Goal: Task Accomplishment & Management: Complete application form

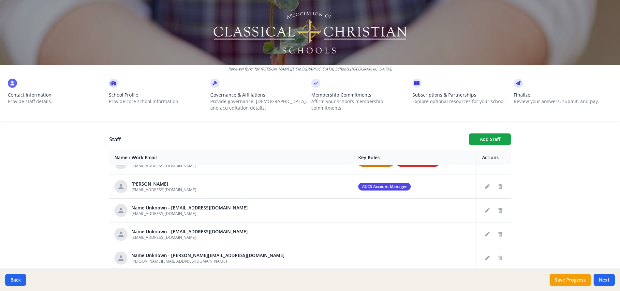
scroll to position [98, 0]
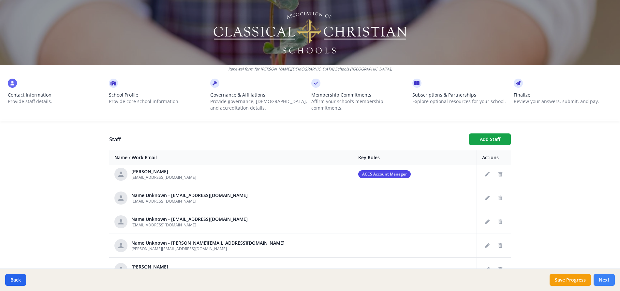
click at [606, 280] on button "Next" at bounding box center [603, 280] width 21 height 12
type input "[PHONE_NUMBER]"
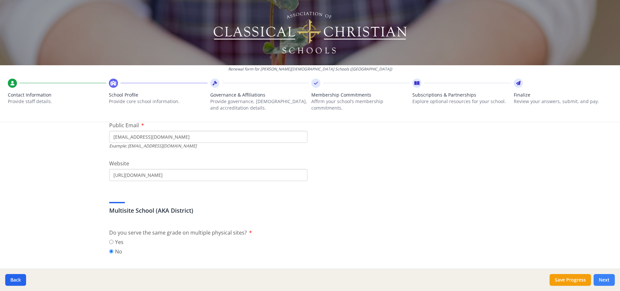
click at [605, 281] on button "Next" at bounding box center [603, 280] width 21 height 12
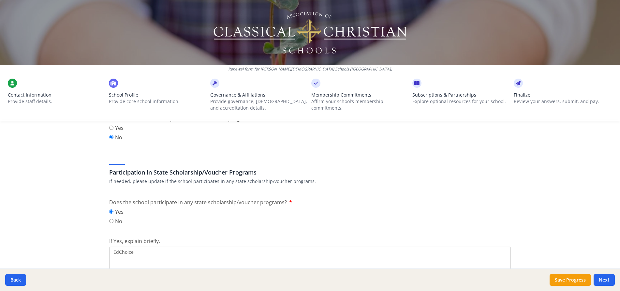
scroll to position [847, 0]
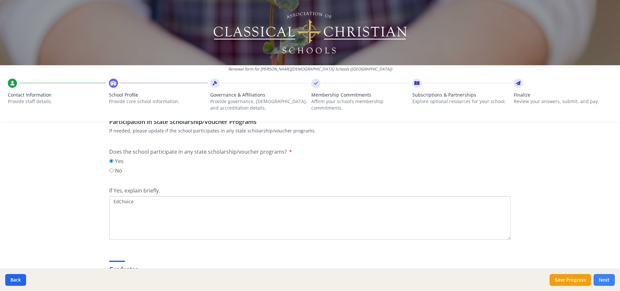
click at [608, 279] on button "Next" at bounding box center [603, 280] width 21 height 12
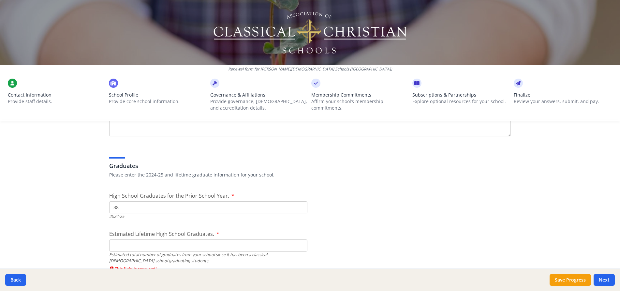
scroll to position [945, 0]
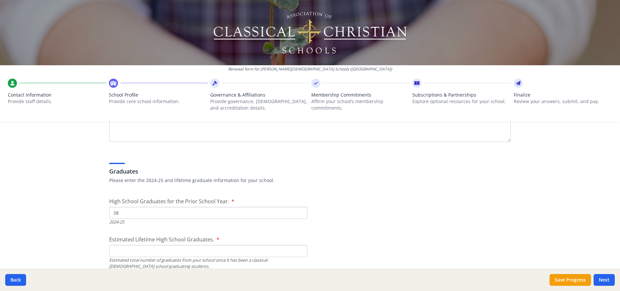
click at [129, 247] on input "Estimated Lifetime High School Graduates." at bounding box center [208, 251] width 198 height 12
type input "465"
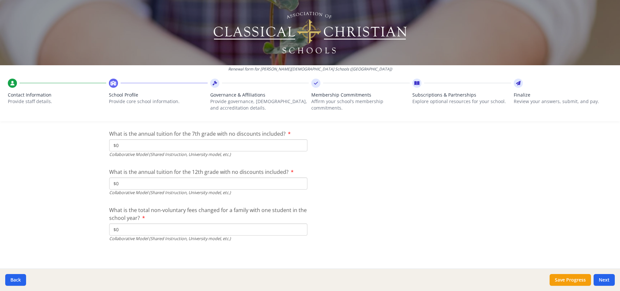
scroll to position [2207, 0]
click at [607, 279] on button "Next" at bounding box center [603, 280] width 21 height 12
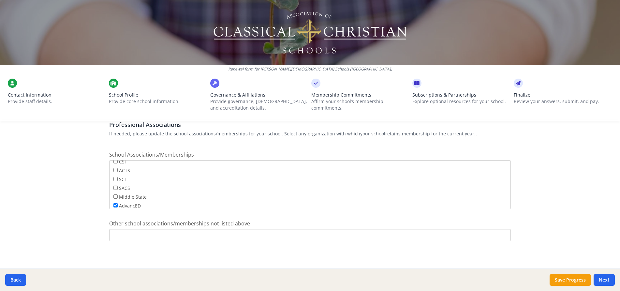
scroll to position [33, 0]
click at [113, 195] on input "AdvancED" at bounding box center [115, 195] width 4 height 4
checkbox input "false"
click at [606, 278] on button "Next" at bounding box center [603, 280] width 21 height 12
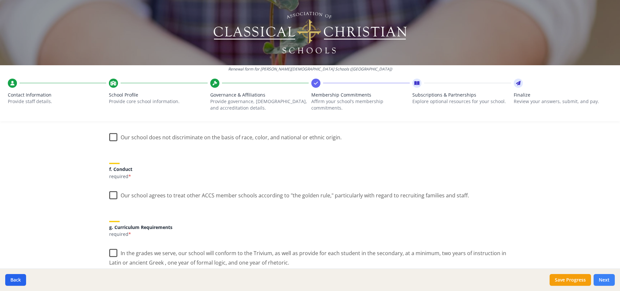
scroll to position [374, 0]
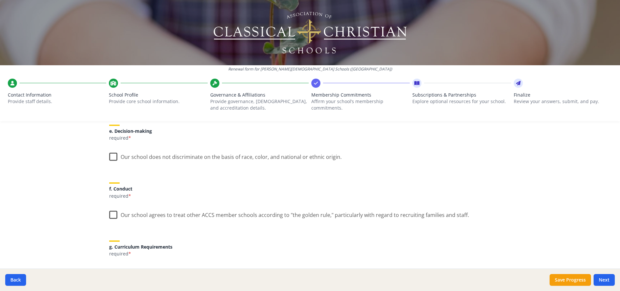
click at [112, 158] on label "Our school does not discriminate on the basis of race, color, and national or e…" at bounding box center [225, 155] width 232 height 14
click at [0, 0] on input "Our school does not discriminate on the basis of race, color, and national or e…" at bounding box center [0, 0] width 0 height 0
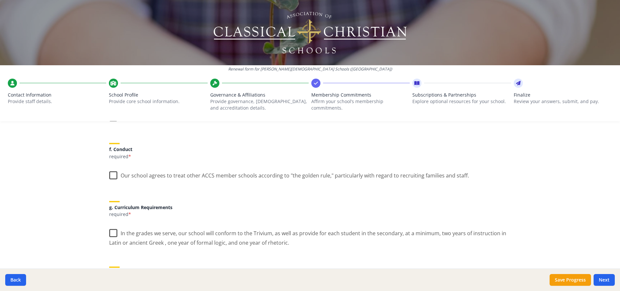
scroll to position [439, 0]
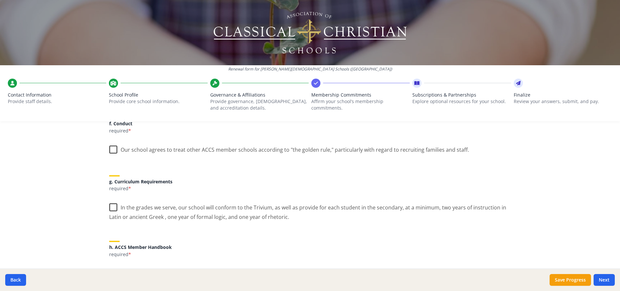
click at [112, 149] on label "Our school agrees to treat other ACCS member schools according to "the golden r…" at bounding box center [289, 148] width 360 height 14
click at [0, 0] on input "Our school agrees to treat other ACCS member schools according to "the golden r…" at bounding box center [0, 0] width 0 height 0
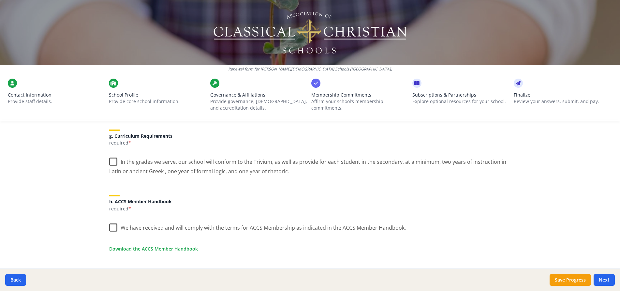
scroll to position [504, 0]
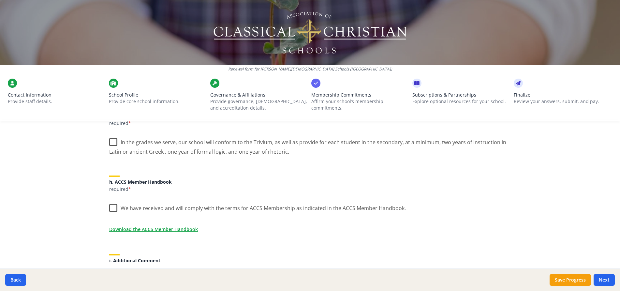
click at [109, 143] on label "In the grades we serve, our school will conform to the Trivium, as well as prov…" at bounding box center [309, 145] width 401 height 22
click at [0, 0] on input "In the grades we serve, our school will conform to the Trivium, as well as prov…" at bounding box center [0, 0] width 0 height 0
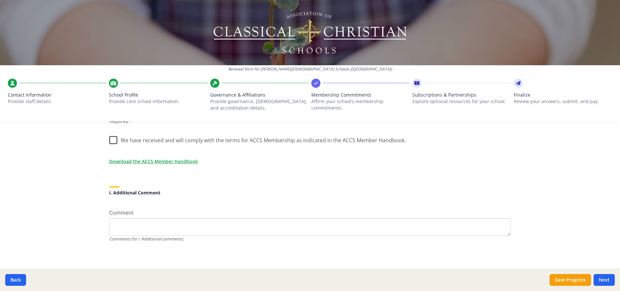
scroll to position [573, 0]
click at [138, 160] on link "Download the ACCS Member Handbook" at bounding box center [154, 159] width 89 height 7
click at [574, 282] on button "Save Progress" at bounding box center [569, 280] width 41 height 12
